Goal: Information Seeking & Learning: Learn about a topic

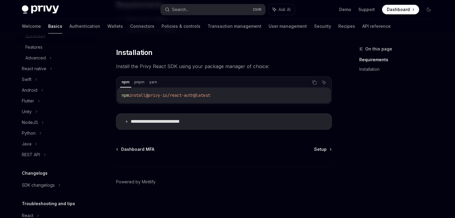
scroll to position [120, 0]
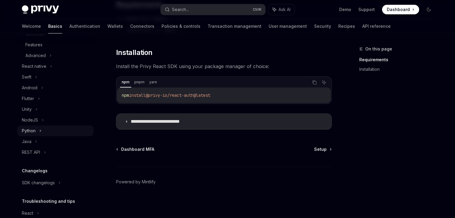
click at [45, 132] on div "Python" at bounding box center [55, 131] width 77 height 11
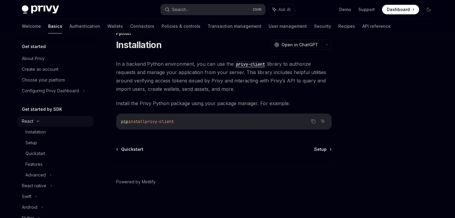
click at [38, 122] on icon at bounding box center [37, 121] width 7 height 2
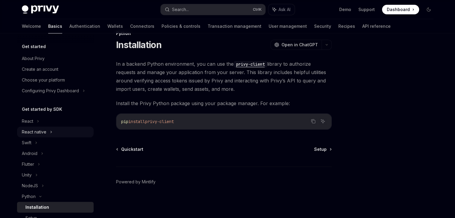
click at [54, 128] on div "React native" at bounding box center [55, 132] width 77 height 11
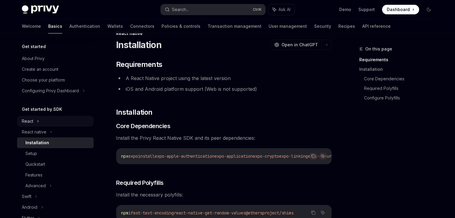
click at [54, 126] on ul "React React native Installation Setup Quickstart Features Advanced Swift Androi…" at bounding box center [55, 213] width 77 height 194
click at [54, 126] on div "React" at bounding box center [55, 121] width 77 height 11
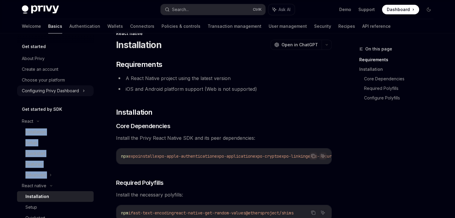
type textarea "*"
